Goal: Information Seeking & Learning: Learn about a topic

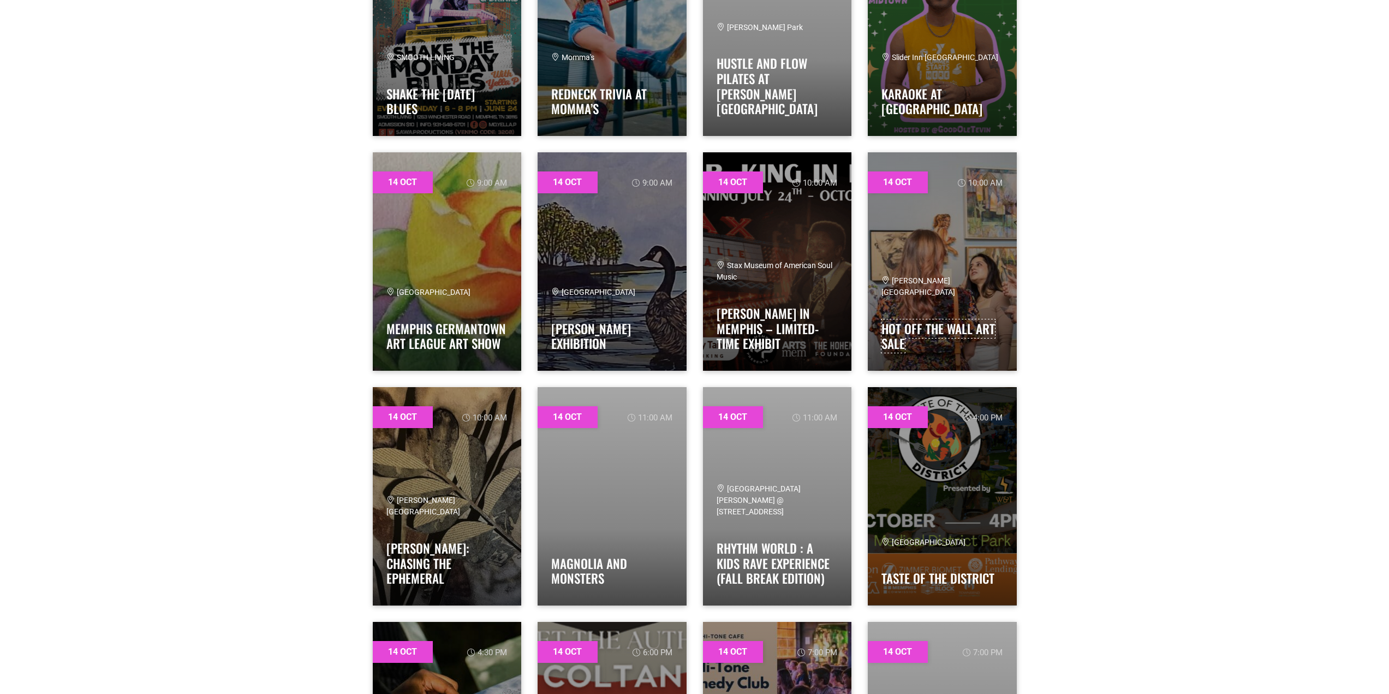
scroll to position [928, 0]
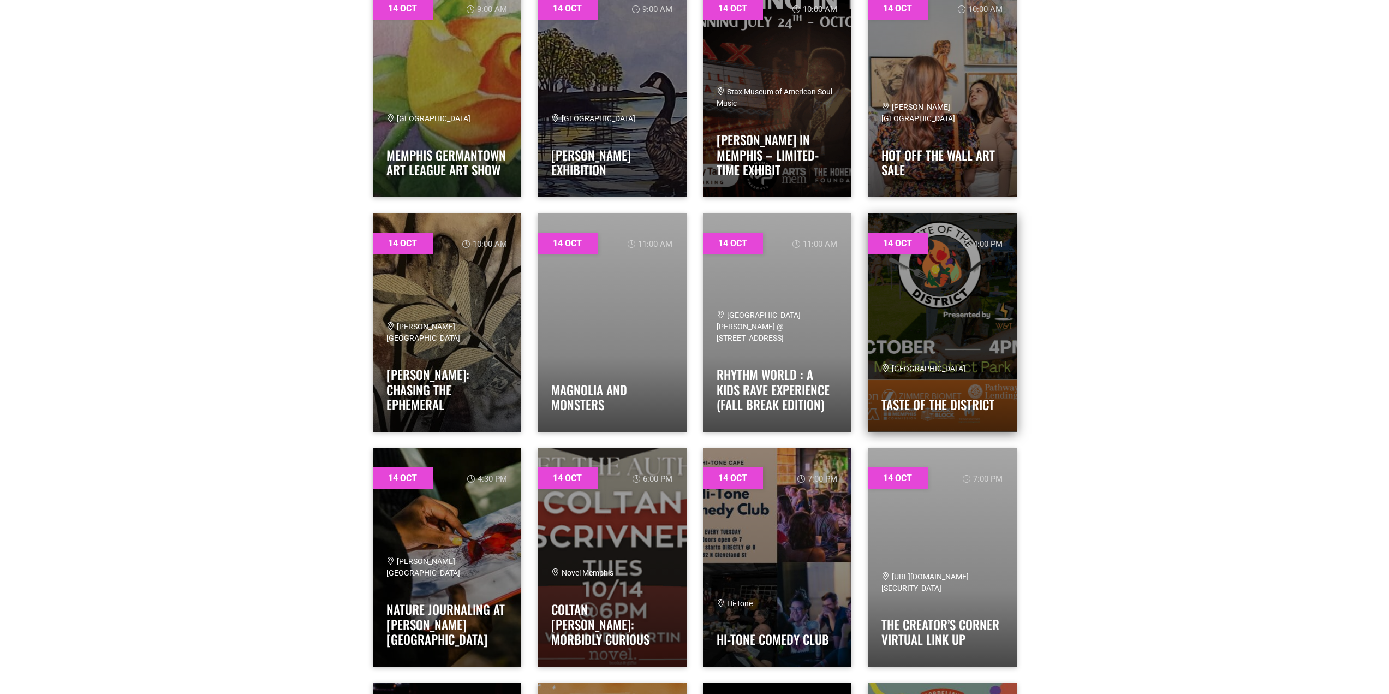
click at [995, 263] on link at bounding box center [942, 322] width 149 height 218
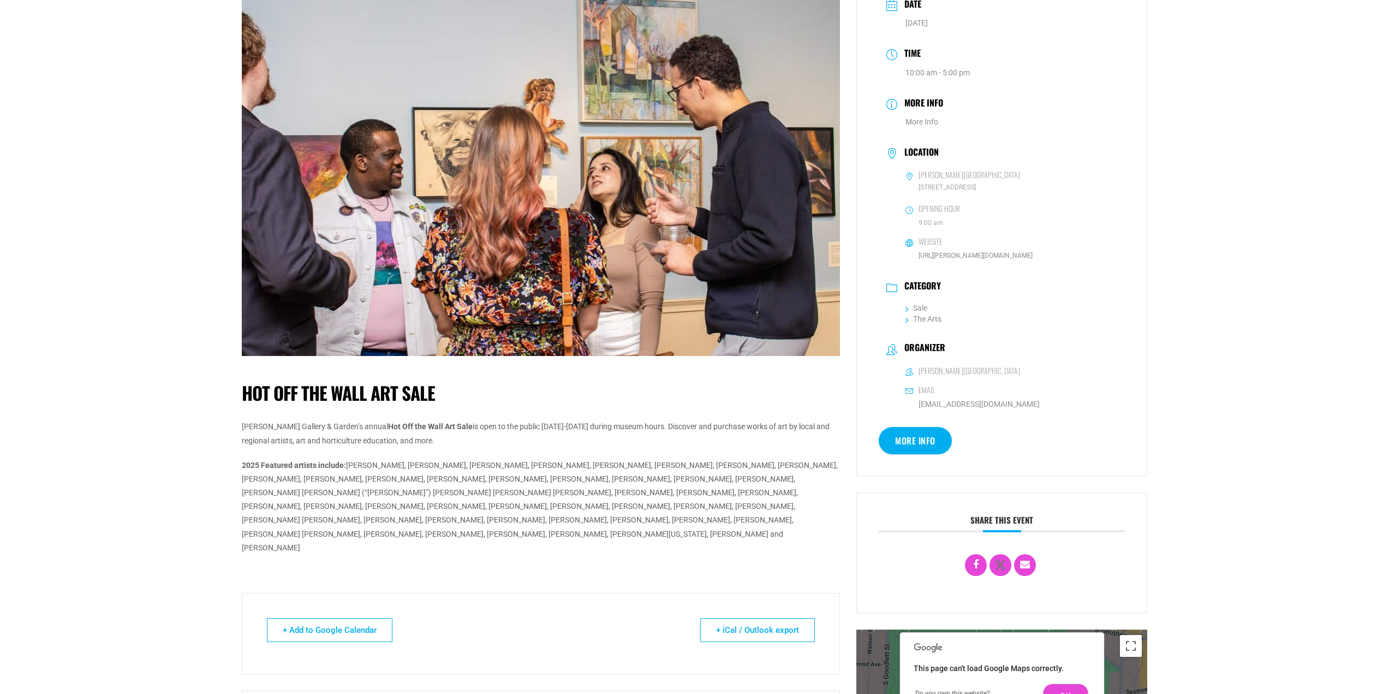
scroll to position [109, 0]
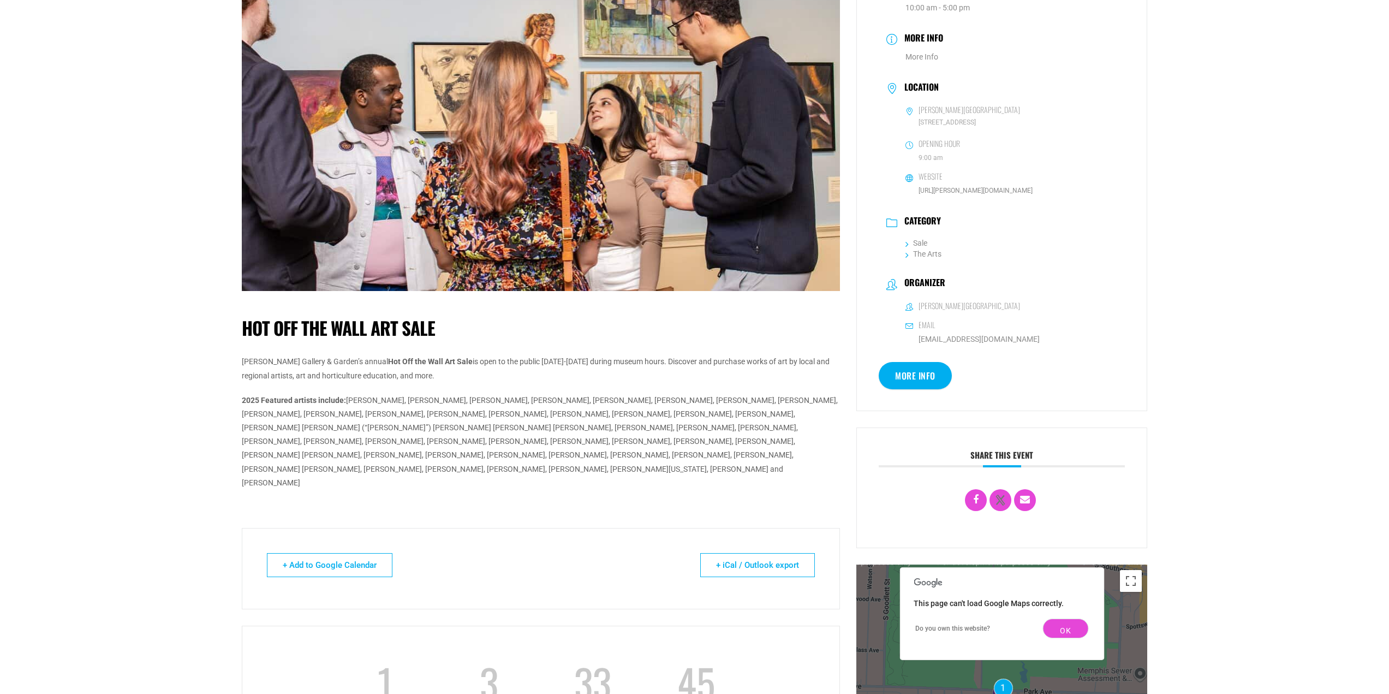
scroll to position [0, 0]
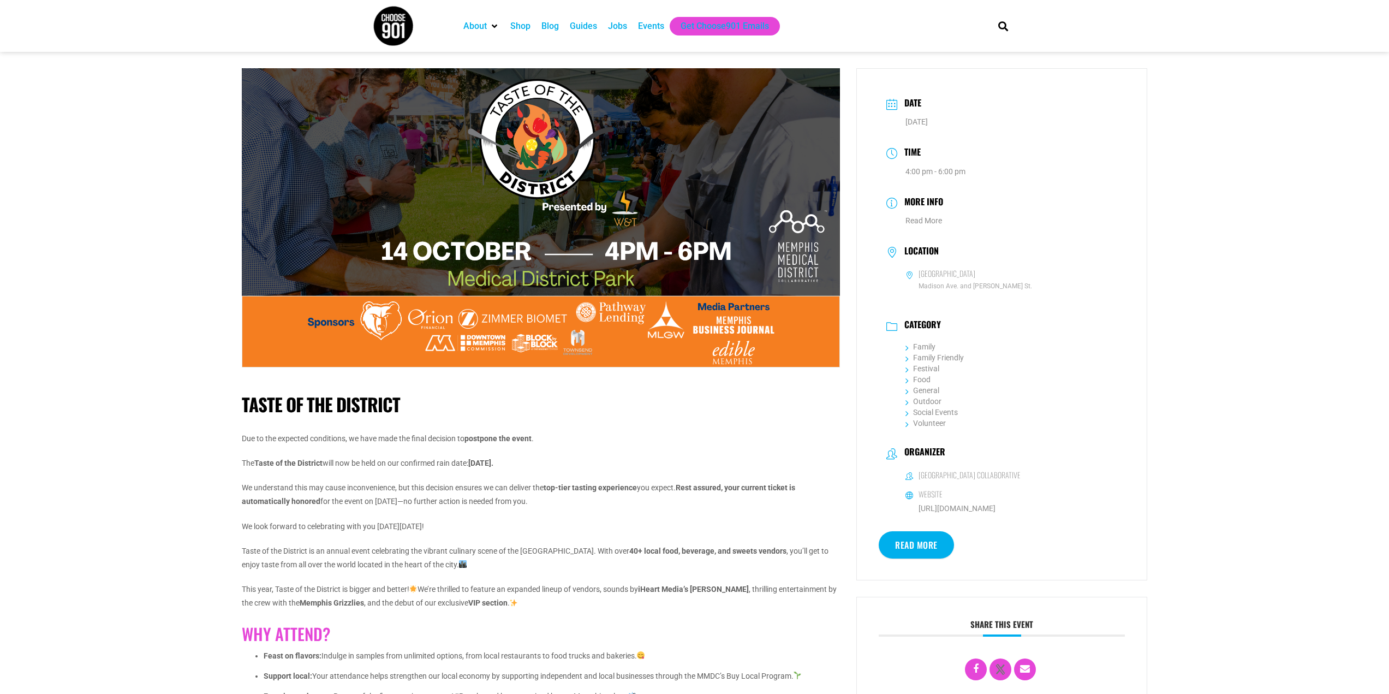
click at [915, 550] on link "Read More" at bounding box center [916, 544] width 75 height 27
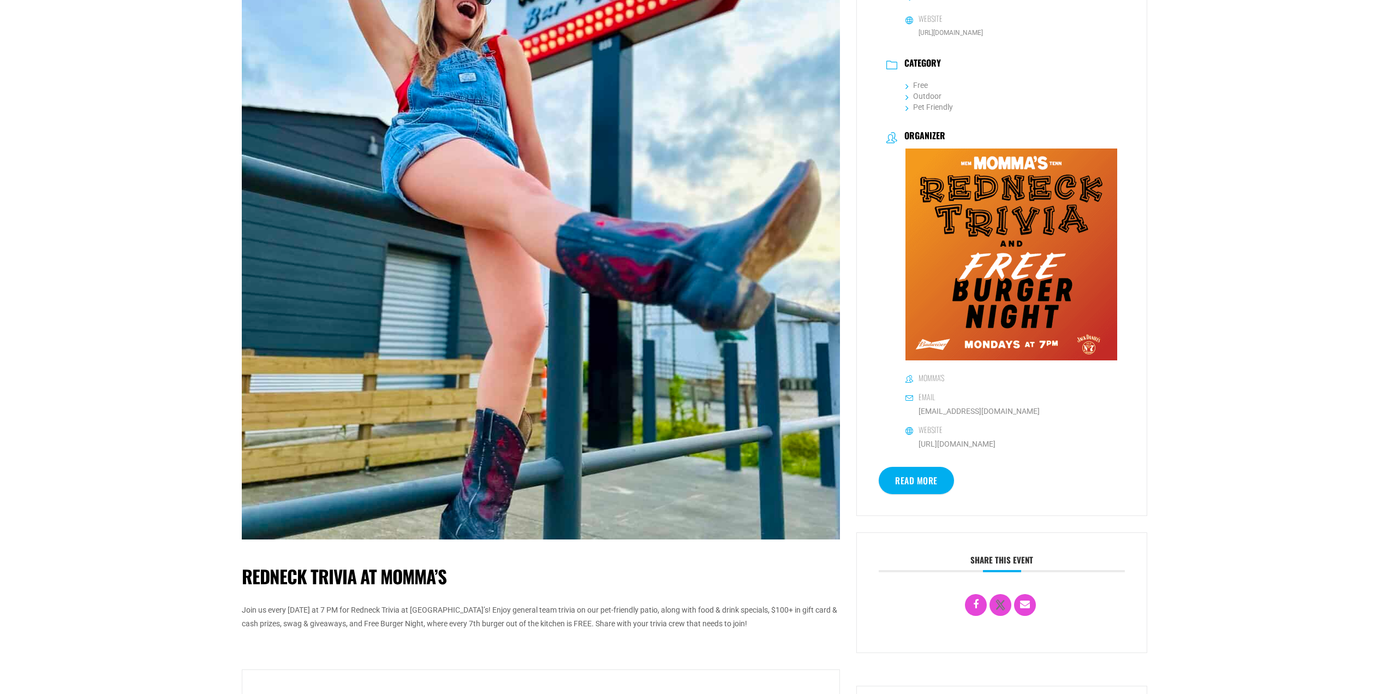
scroll to position [109, 0]
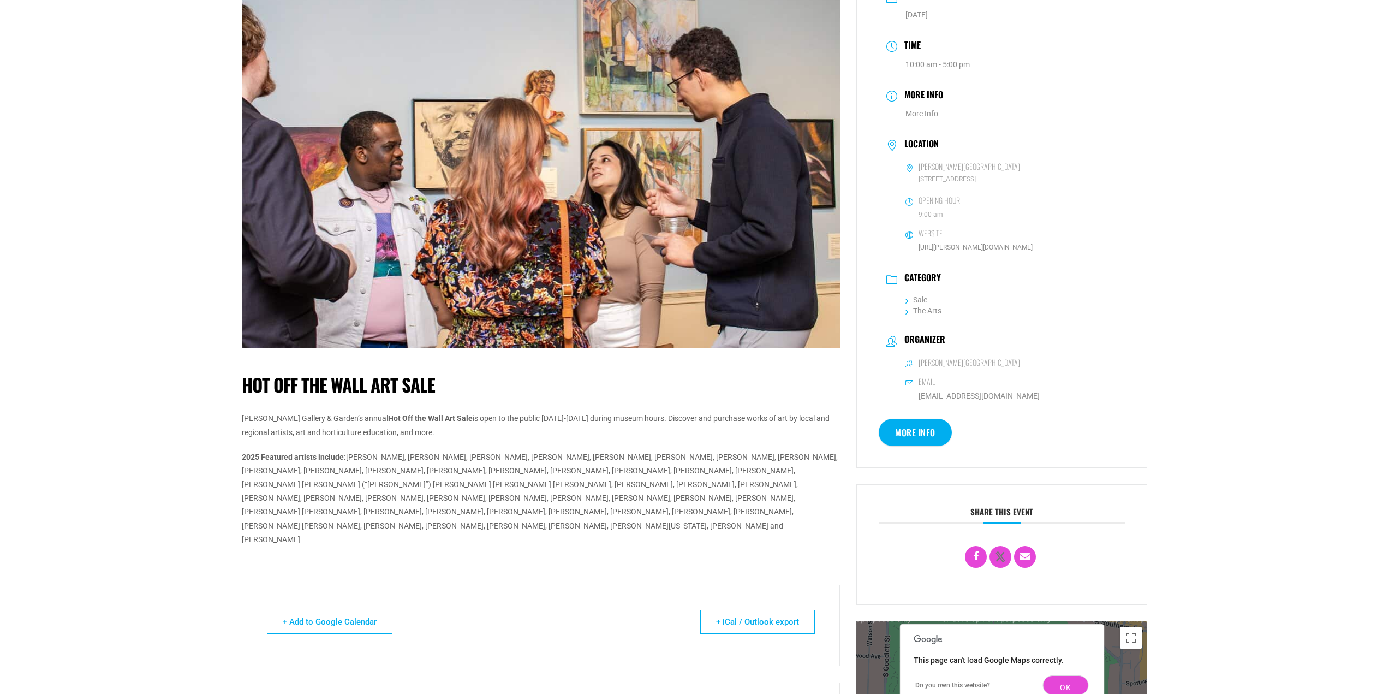
scroll to position [109, 0]
